Goal: Find specific page/section

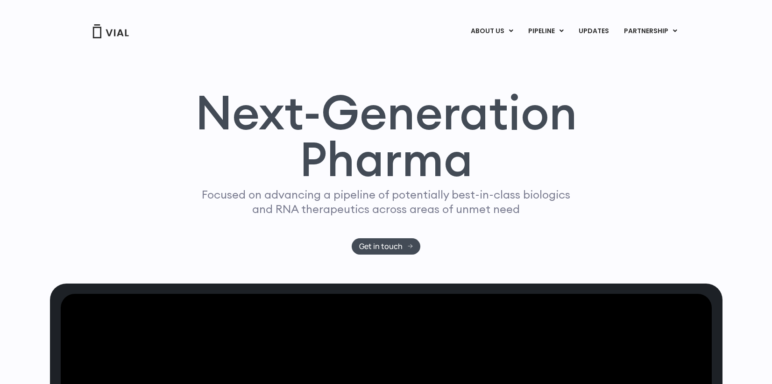
click at [323, 54] on div "Next-Generation Pharma Focused on advancing a pipeline of potentially best-in-c…" at bounding box center [386, 161] width 673 height 244
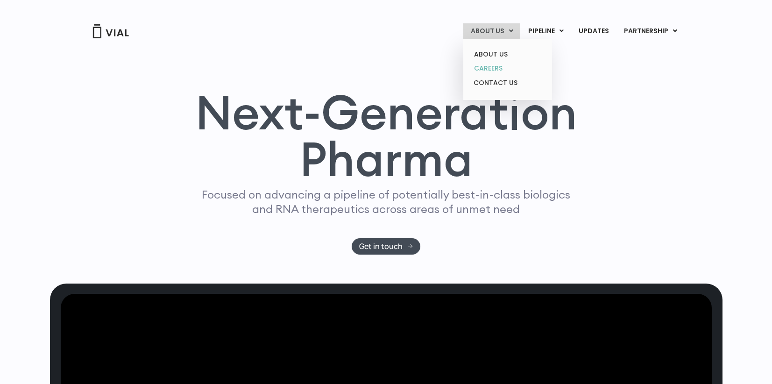
click at [498, 68] on link "CAREERS" at bounding box center [508, 68] width 82 height 14
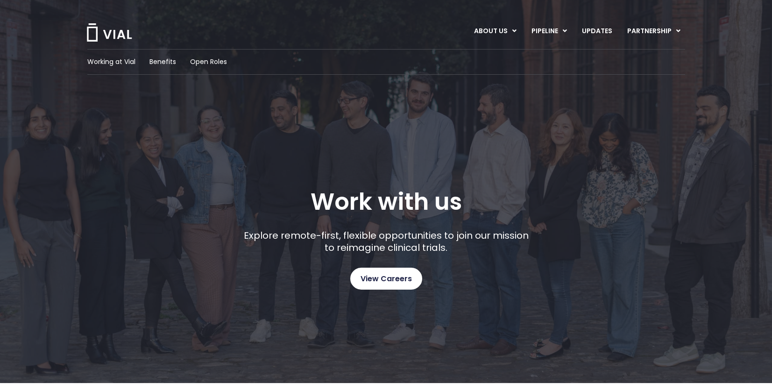
click at [393, 283] on span "View Careers" at bounding box center [386, 279] width 51 height 12
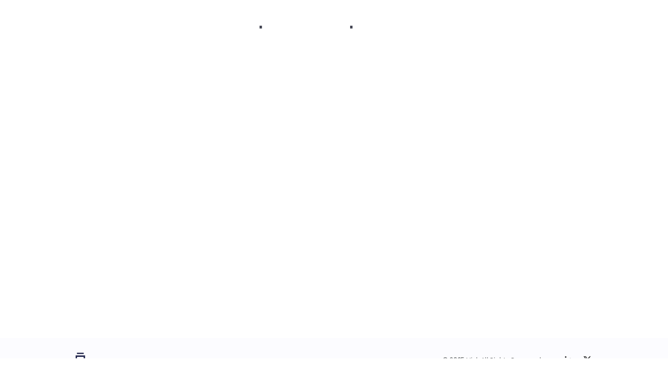
scroll to position [1380, 0]
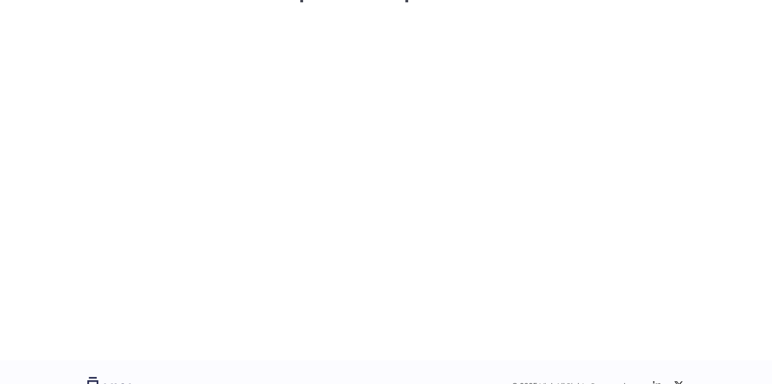
click at [79, 66] on div "career opportunities Explore our open roles" at bounding box center [386, 136] width 772 height 448
